Goal: Find specific page/section: Find specific page/section

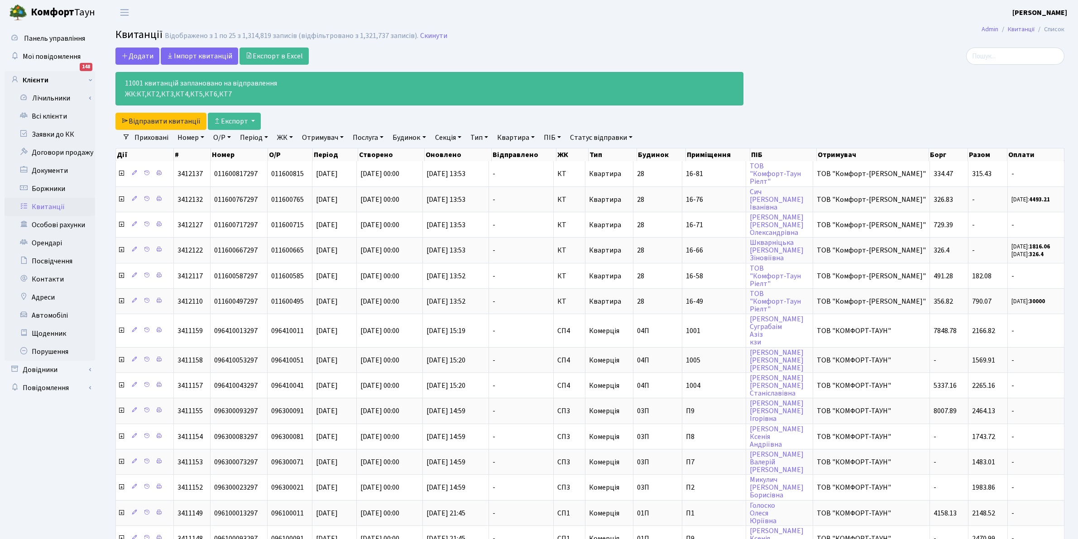
select select "25"
click at [48, 115] on link "Всі клієнти" at bounding box center [50, 116] width 91 height 18
click at [47, 112] on link "Всі клієнти" at bounding box center [50, 116] width 91 height 18
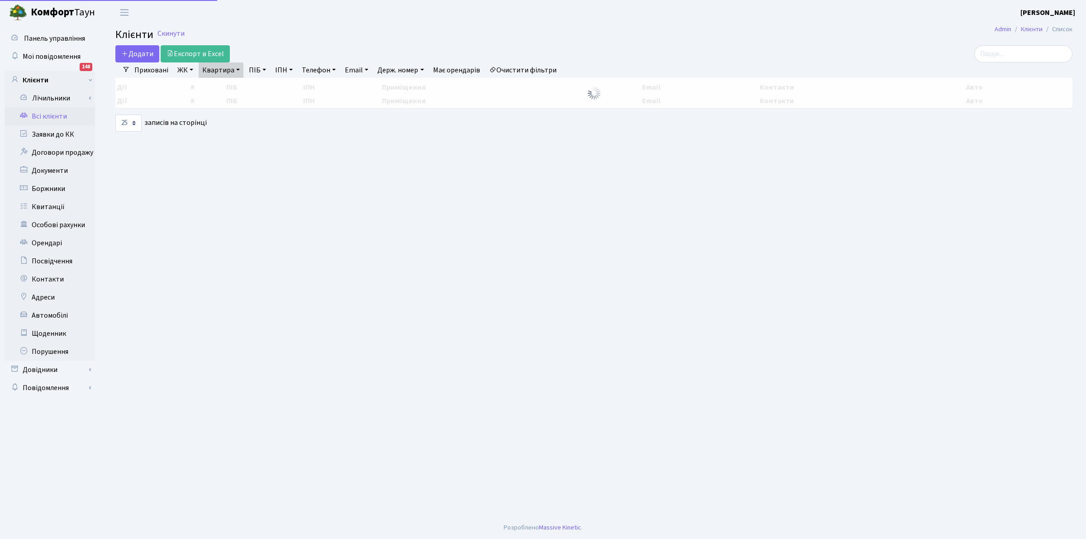
select select "25"
